Goal: Task Accomplishment & Management: Use online tool/utility

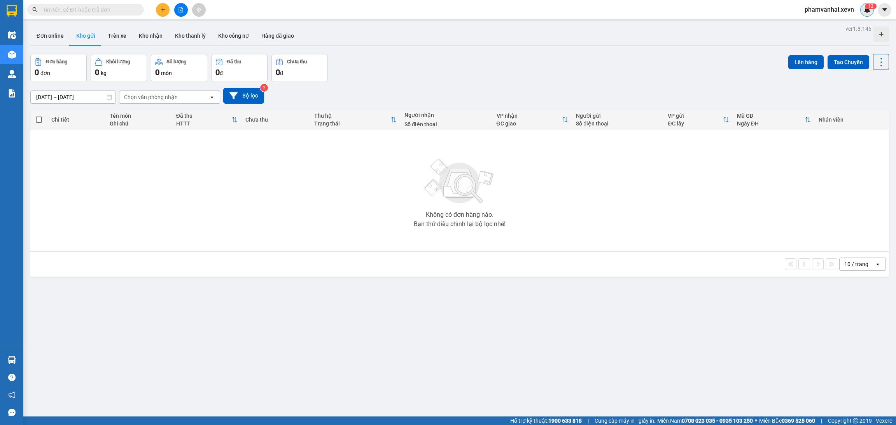
click at [864, 8] on img at bounding box center [867, 9] width 7 height 7
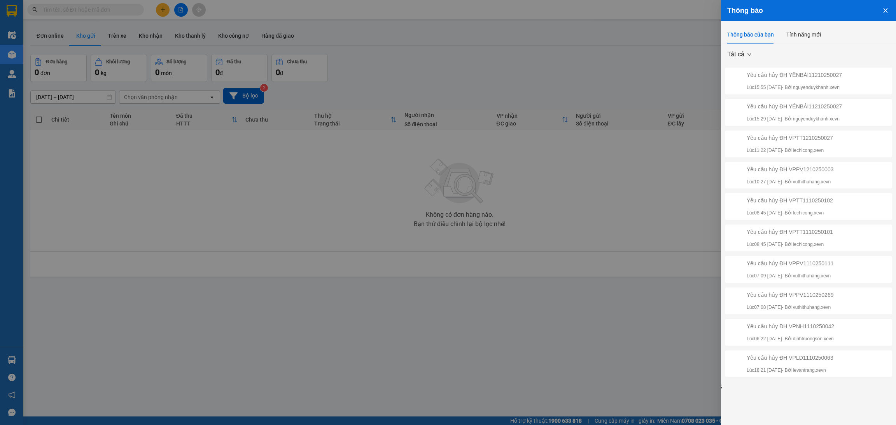
click at [883, 12] on icon "close" at bounding box center [885, 10] width 6 height 6
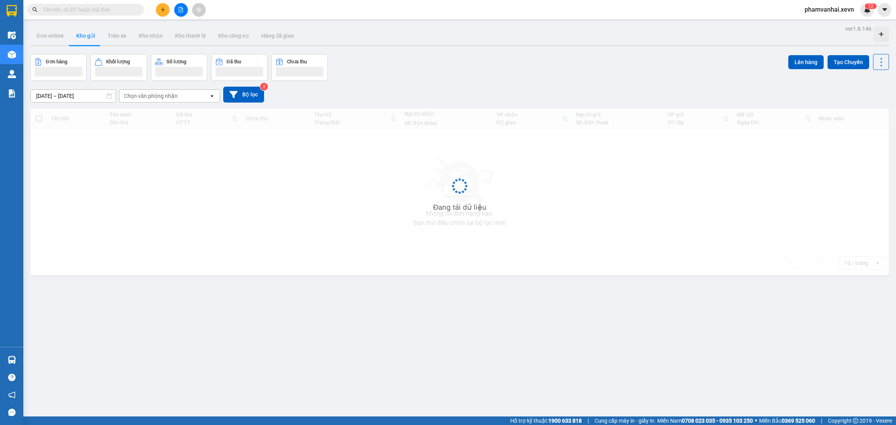
click at [866, 12] on img at bounding box center [867, 9] width 7 height 7
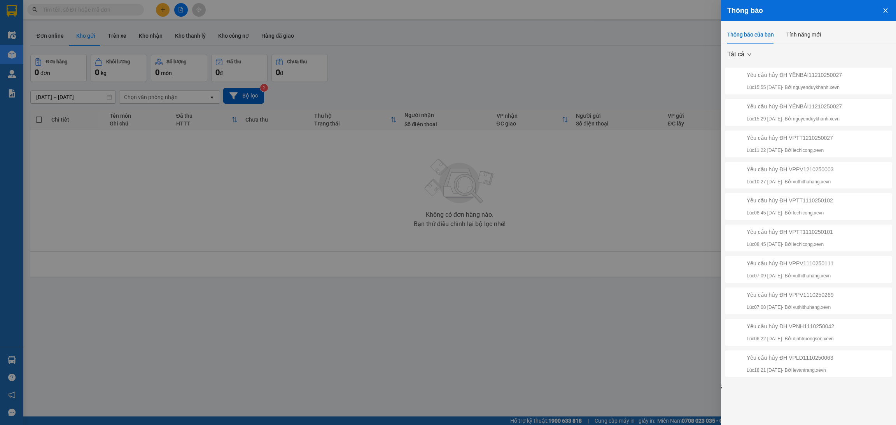
click at [634, 40] on div at bounding box center [448, 212] width 896 height 425
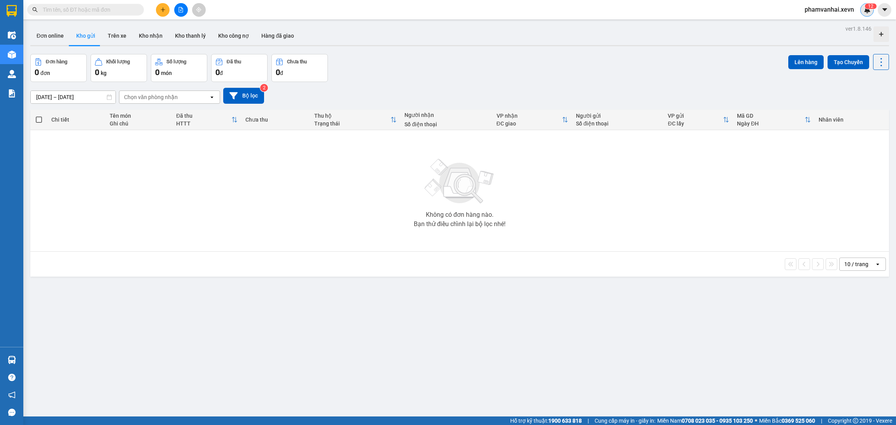
click at [862, 5] on div "1 2" at bounding box center [867, 10] width 14 height 14
click at [866, 7] on sup "1 2" at bounding box center [871, 6] width 12 height 5
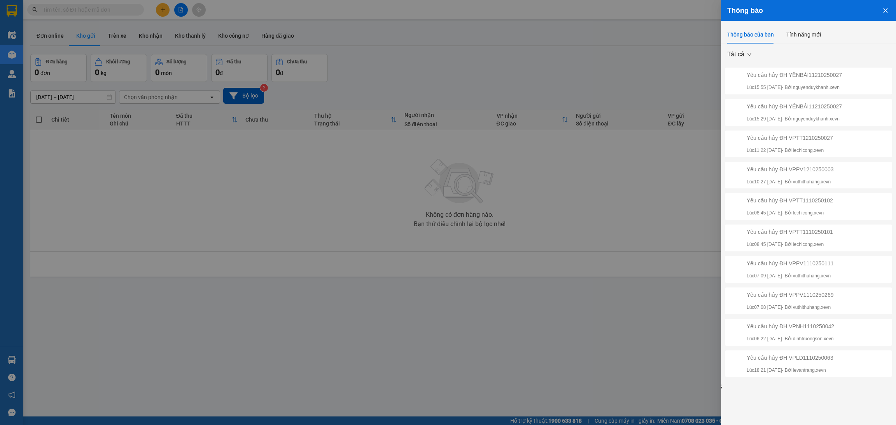
click at [656, 44] on div at bounding box center [448, 212] width 896 height 425
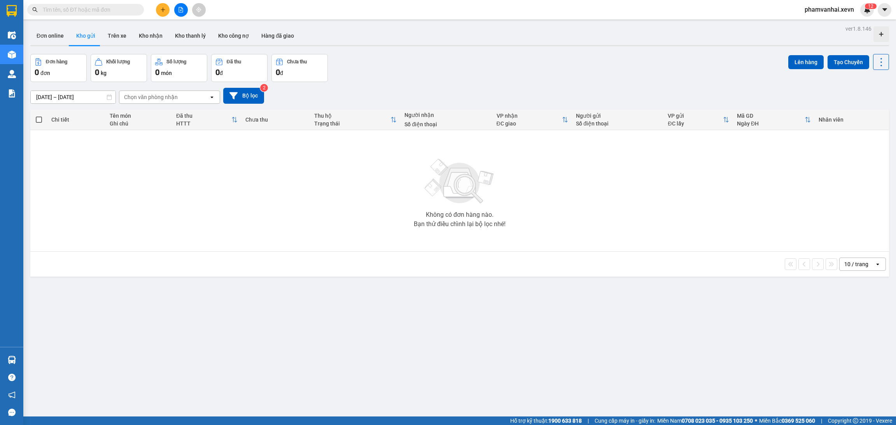
drag, startPoint x: 799, startPoint y: 8, endPoint x: 830, endPoint y: 11, distance: 30.5
click at [800, 8] on span "phamvanhai.xevn" at bounding box center [829, 10] width 62 height 10
click at [821, 25] on span "Đăng xuất" at bounding box center [833, 24] width 44 height 9
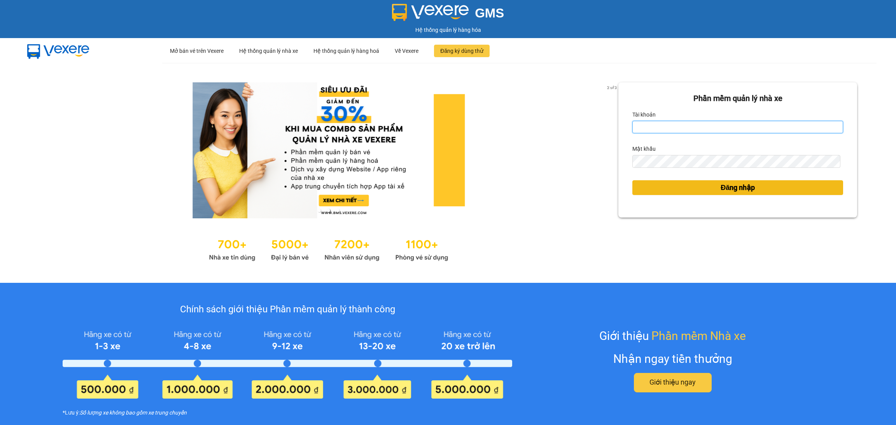
type input "phamvanhai.xevn"
click at [699, 194] on button "Đăng nhập" at bounding box center [737, 187] width 211 height 15
click at [704, 190] on button "Đăng nhập" at bounding box center [737, 187] width 211 height 15
click at [704, 187] on button "Đăng nhập" at bounding box center [737, 187] width 211 height 15
click at [707, 184] on button "Đăng nhập" at bounding box center [737, 187] width 211 height 15
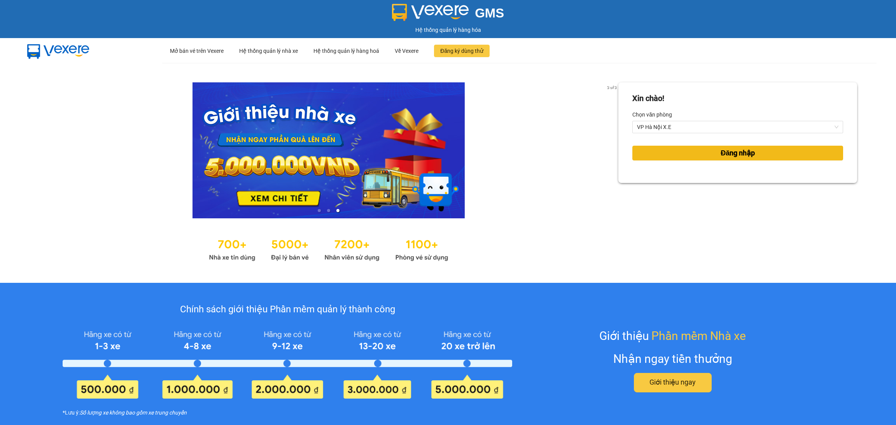
click at [732, 156] on span "Đăng nhập" at bounding box center [738, 153] width 34 height 11
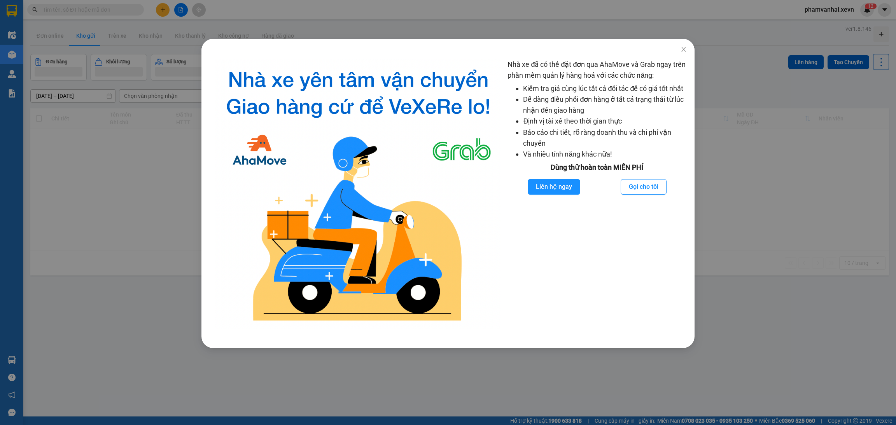
click at [865, 138] on div "Nhà xe đã có thể đặt đơn qua AhaMove và Grab ngay trên phần mềm quản lý hàng ho…" at bounding box center [448, 212] width 896 height 425
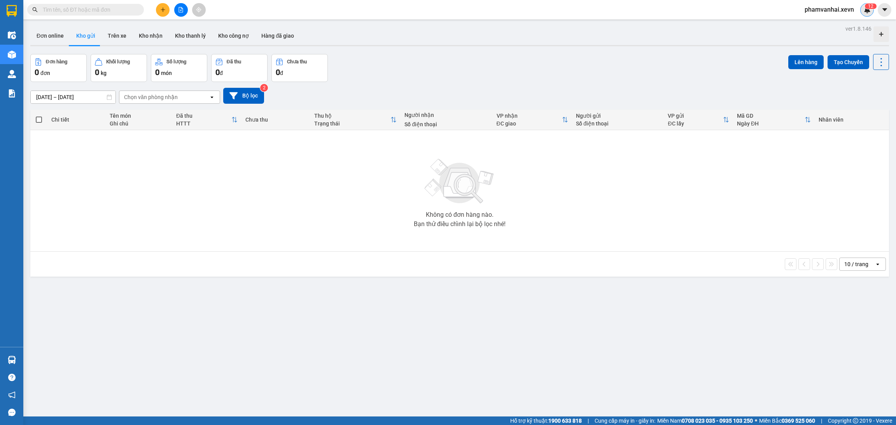
click at [872, 11] on div "1 2" at bounding box center [867, 10] width 14 height 14
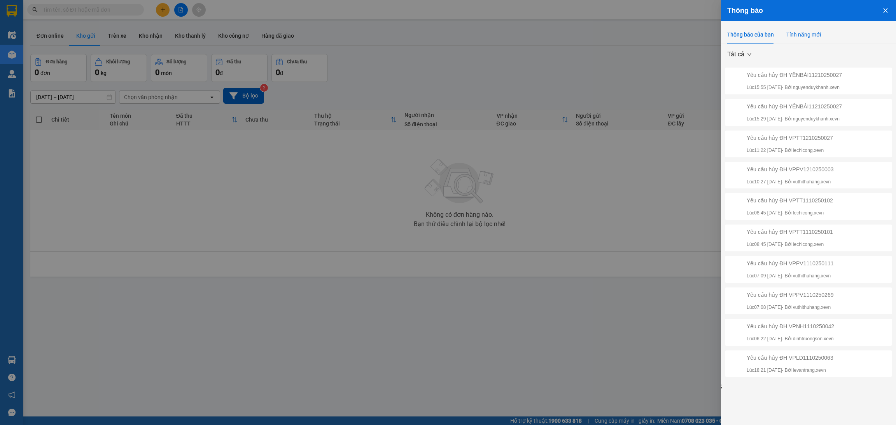
click at [793, 38] on div "Tính năng mới" at bounding box center [803, 34] width 35 height 9
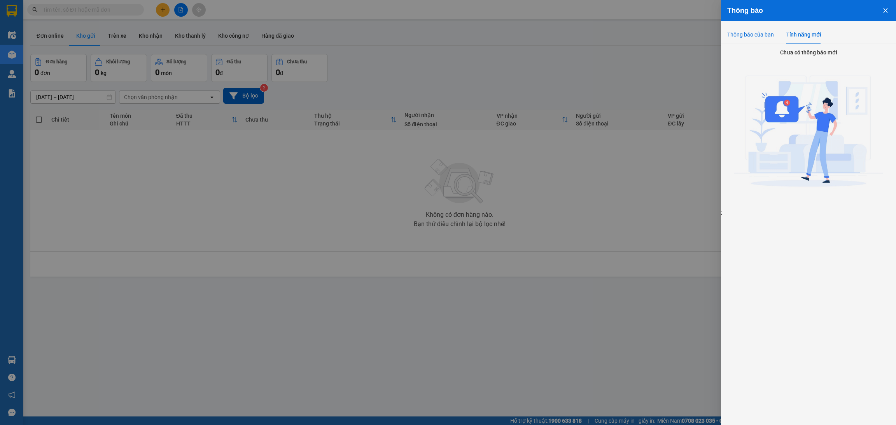
click at [746, 36] on div "Thông báo của bạn" at bounding box center [750, 34] width 47 height 9
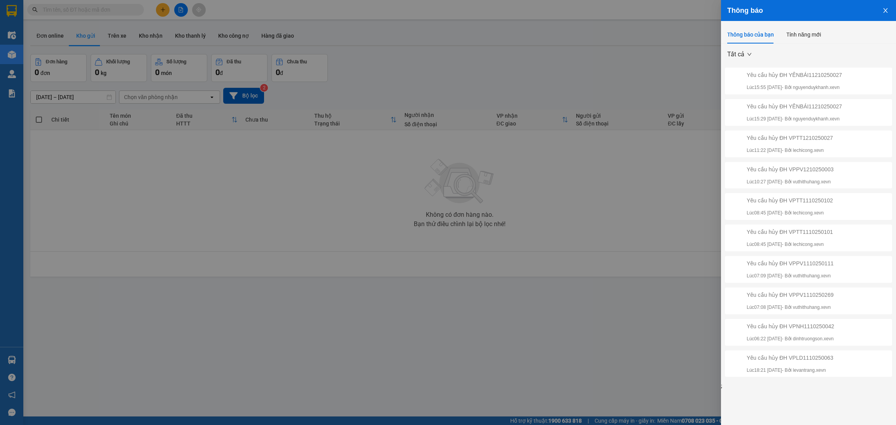
click at [469, 168] on div at bounding box center [448, 212] width 896 height 425
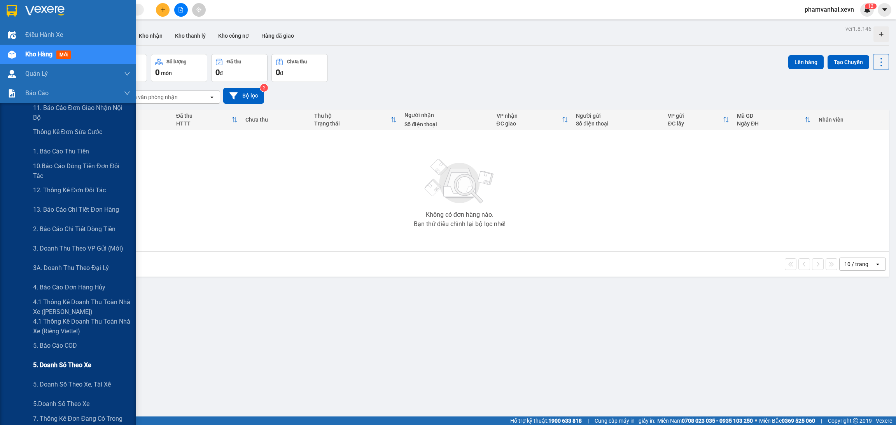
scroll to position [58, 0]
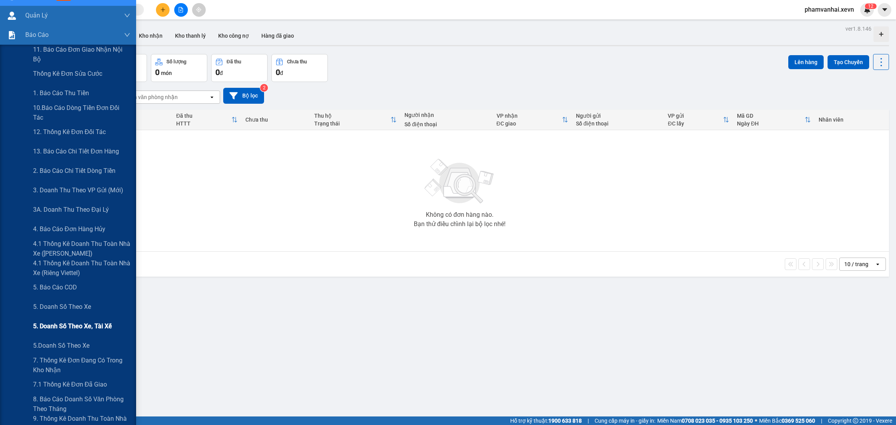
click at [90, 333] on div "5. Doanh số theo xe, tài xế" at bounding box center [81, 326] width 97 height 19
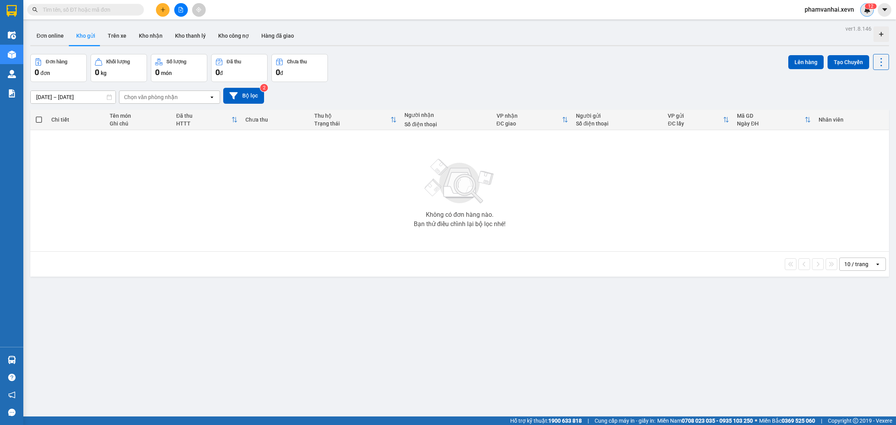
click at [873, 5] on sup "1 2" at bounding box center [871, 6] width 12 height 5
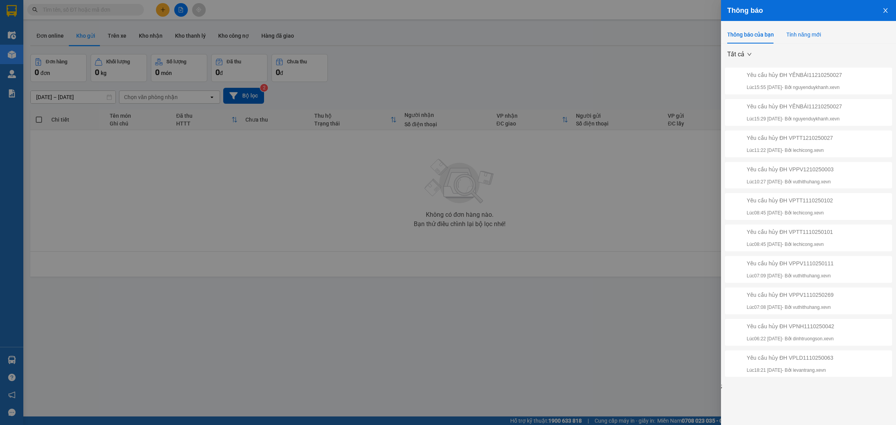
click at [801, 36] on div "Tính năng mới" at bounding box center [803, 34] width 35 height 9
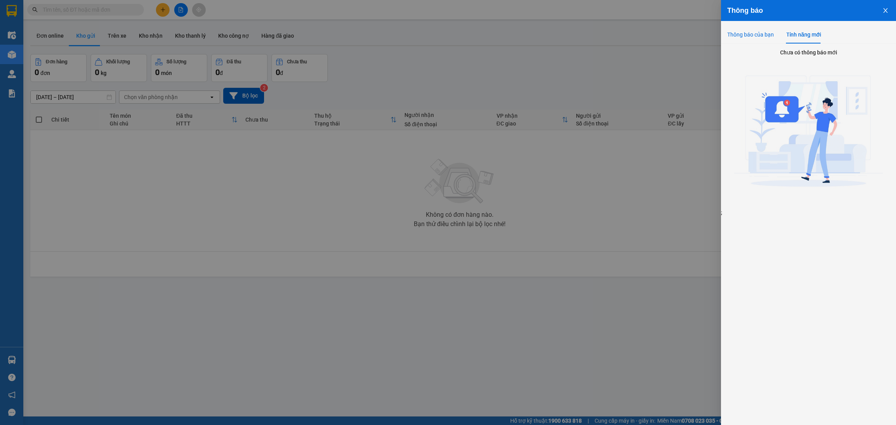
click at [750, 36] on div "Thông báo của bạn" at bounding box center [750, 34] width 47 height 9
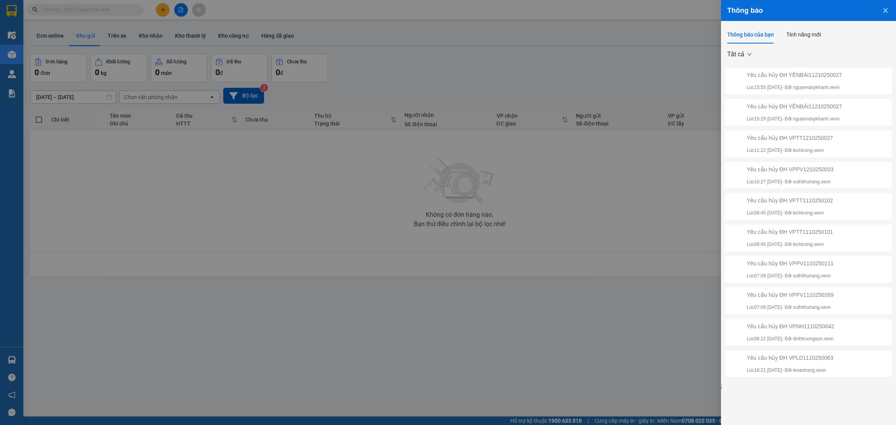
click at [886, 14] on button "Close" at bounding box center [885, 10] width 21 height 20
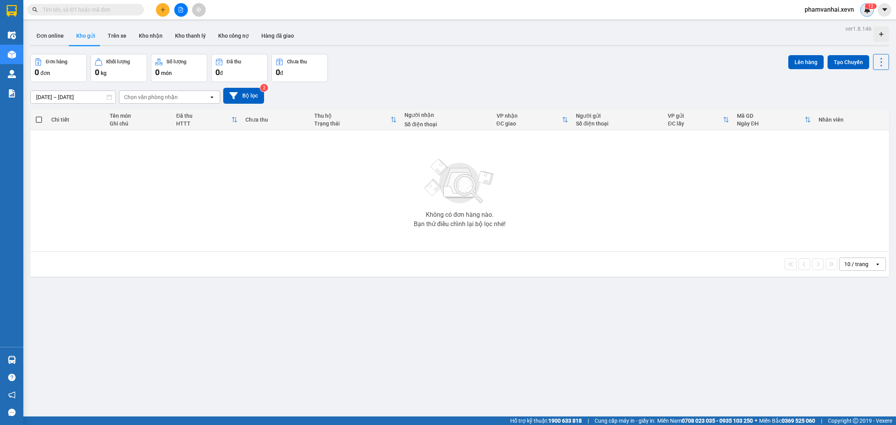
click at [864, 7] on img at bounding box center [867, 9] width 7 height 7
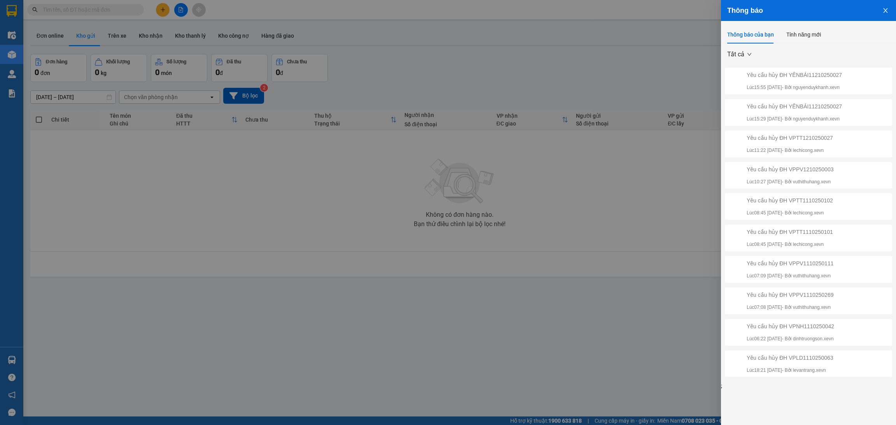
click at [649, 262] on div at bounding box center [448, 212] width 896 height 425
